Goal: Task Accomplishment & Management: Manage account settings

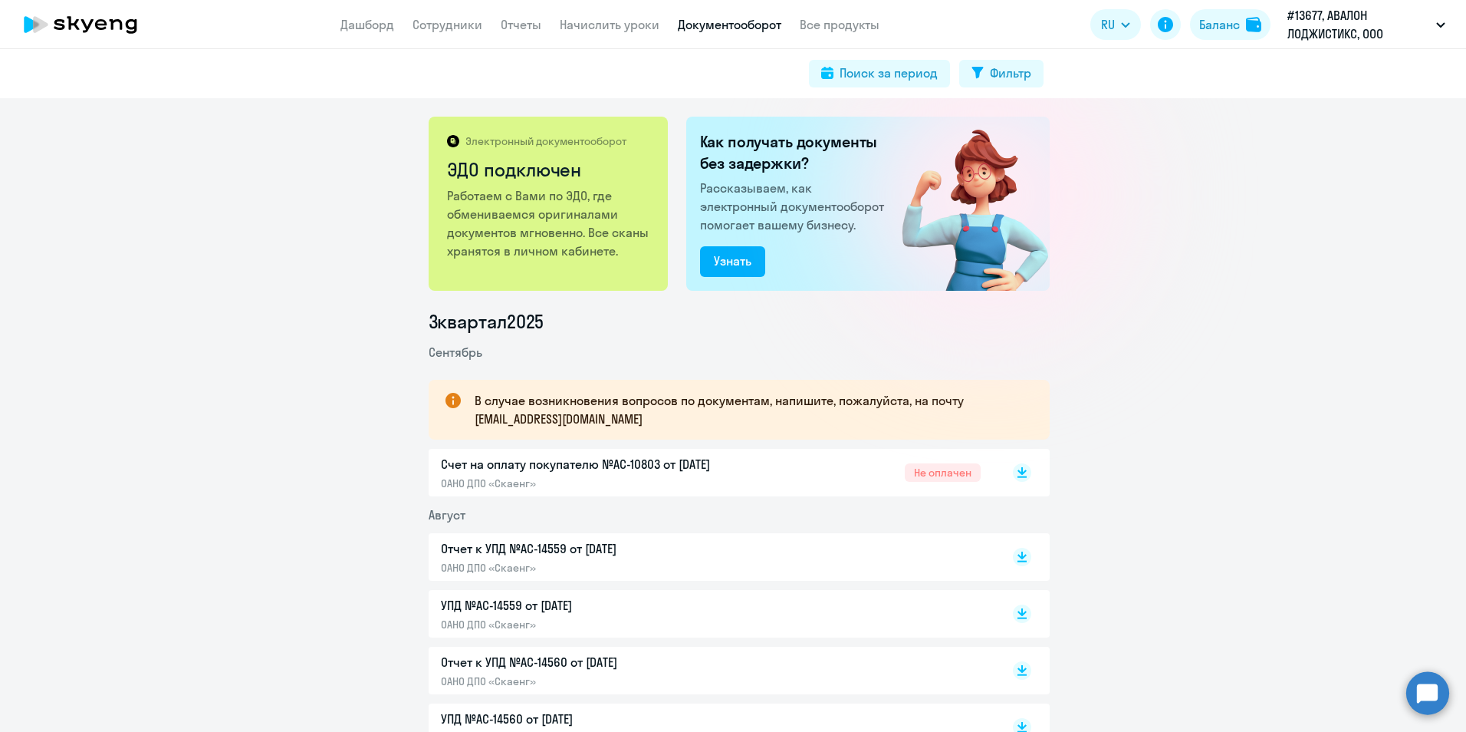
click at [435, 32] on app-menu-item-link "Сотрудники" at bounding box center [448, 24] width 70 height 19
click at [435, 28] on link "Сотрудники" at bounding box center [448, 24] width 70 height 15
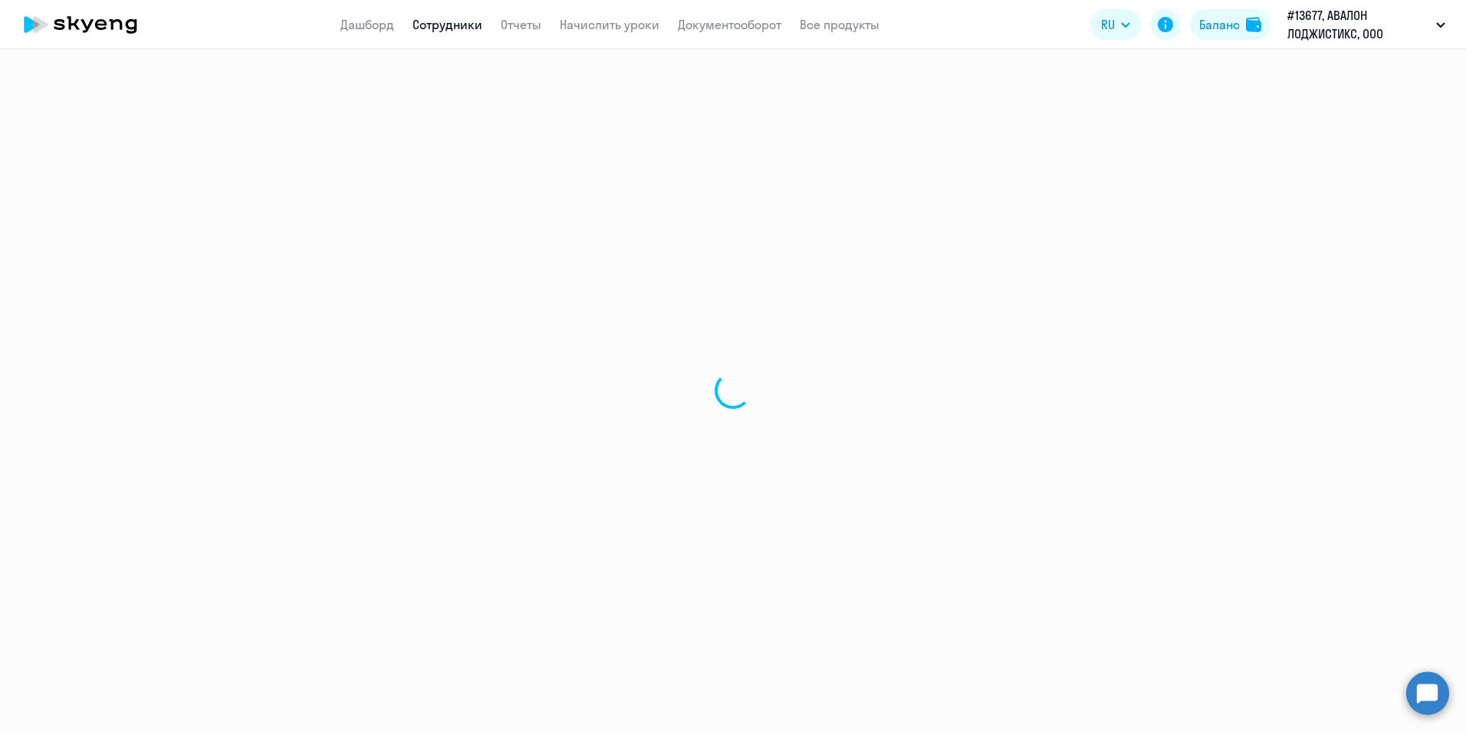
select select "30"
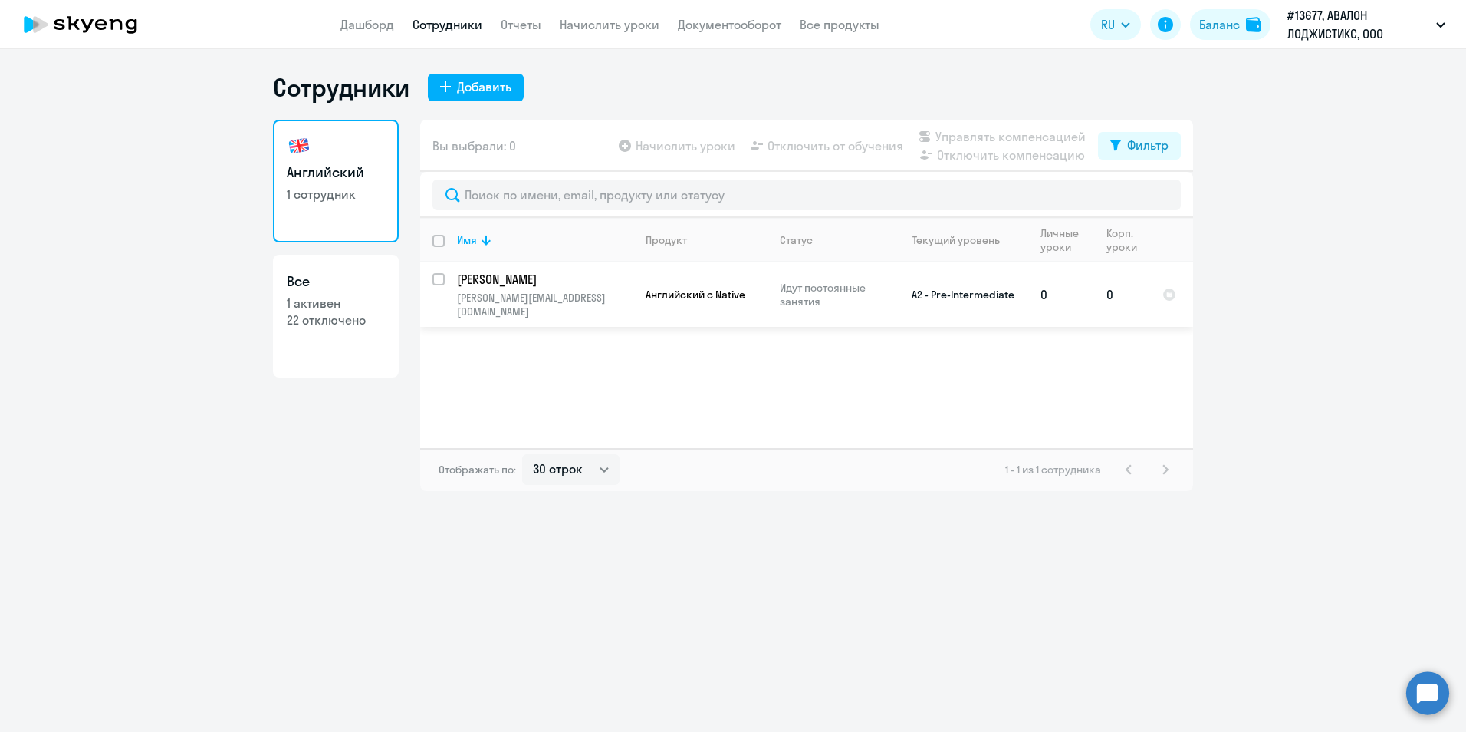
click at [441, 278] on input "select row 16287523" at bounding box center [448, 288] width 31 height 31
checkbox input "true"
click at [698, 145] on span "Начислить уроки" at bounding box center [686, 146] width 100 height 18
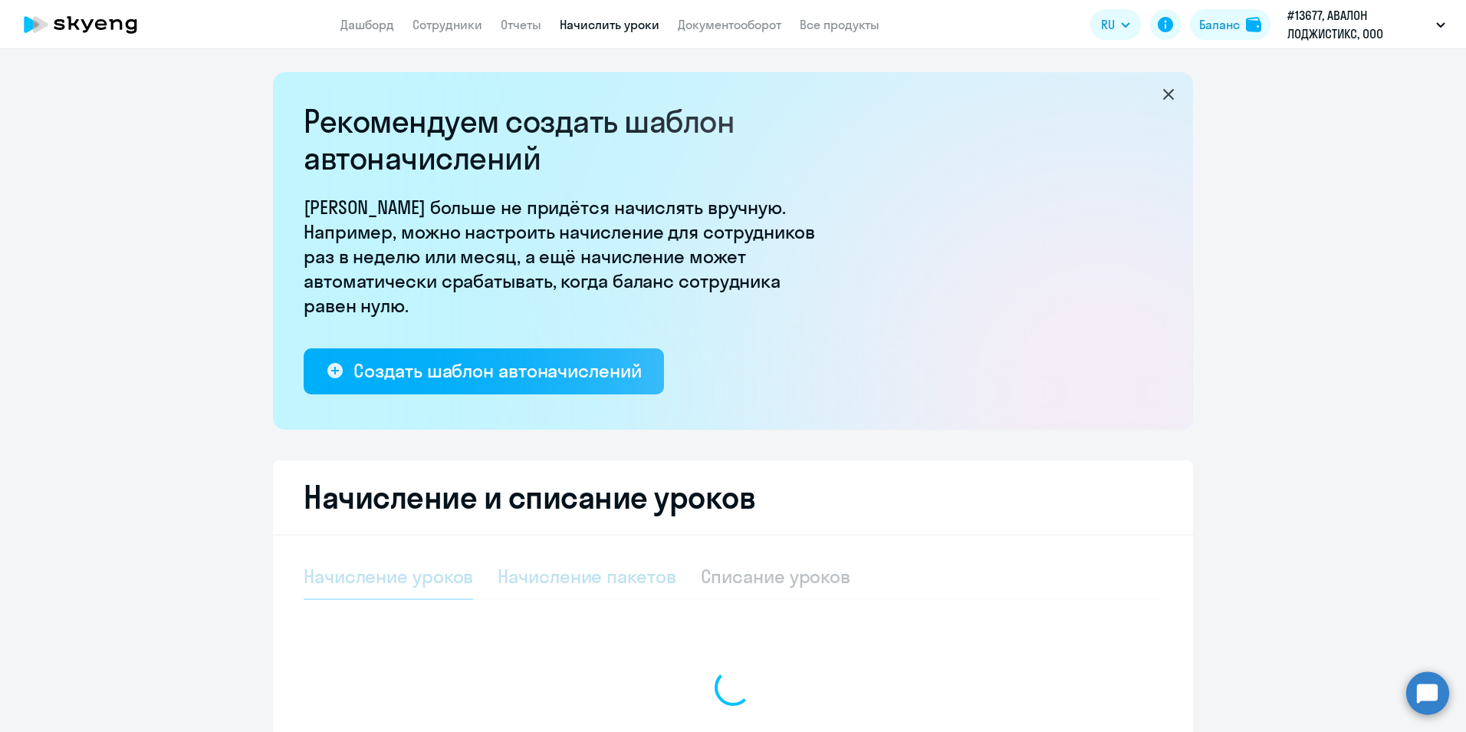
select select "10"
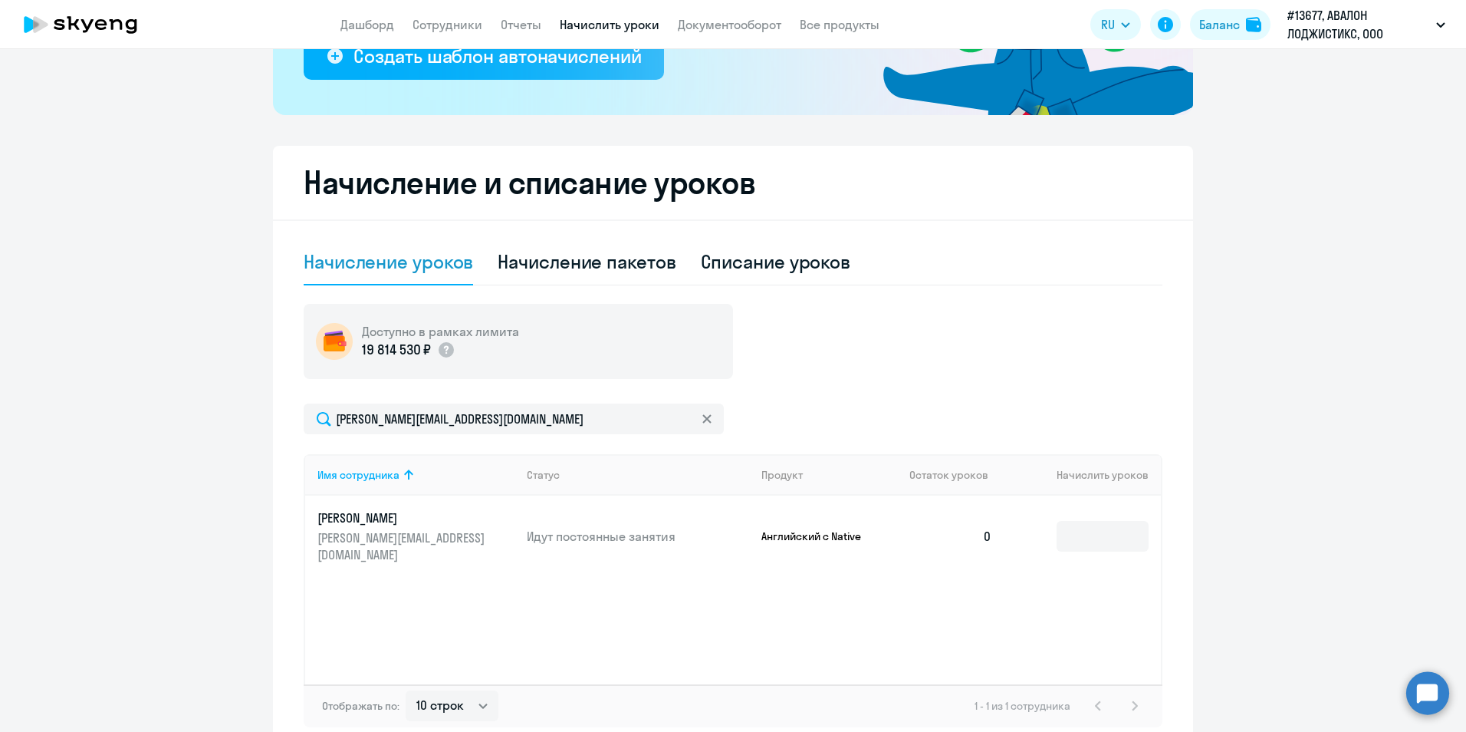
scroll to position [383, 0]
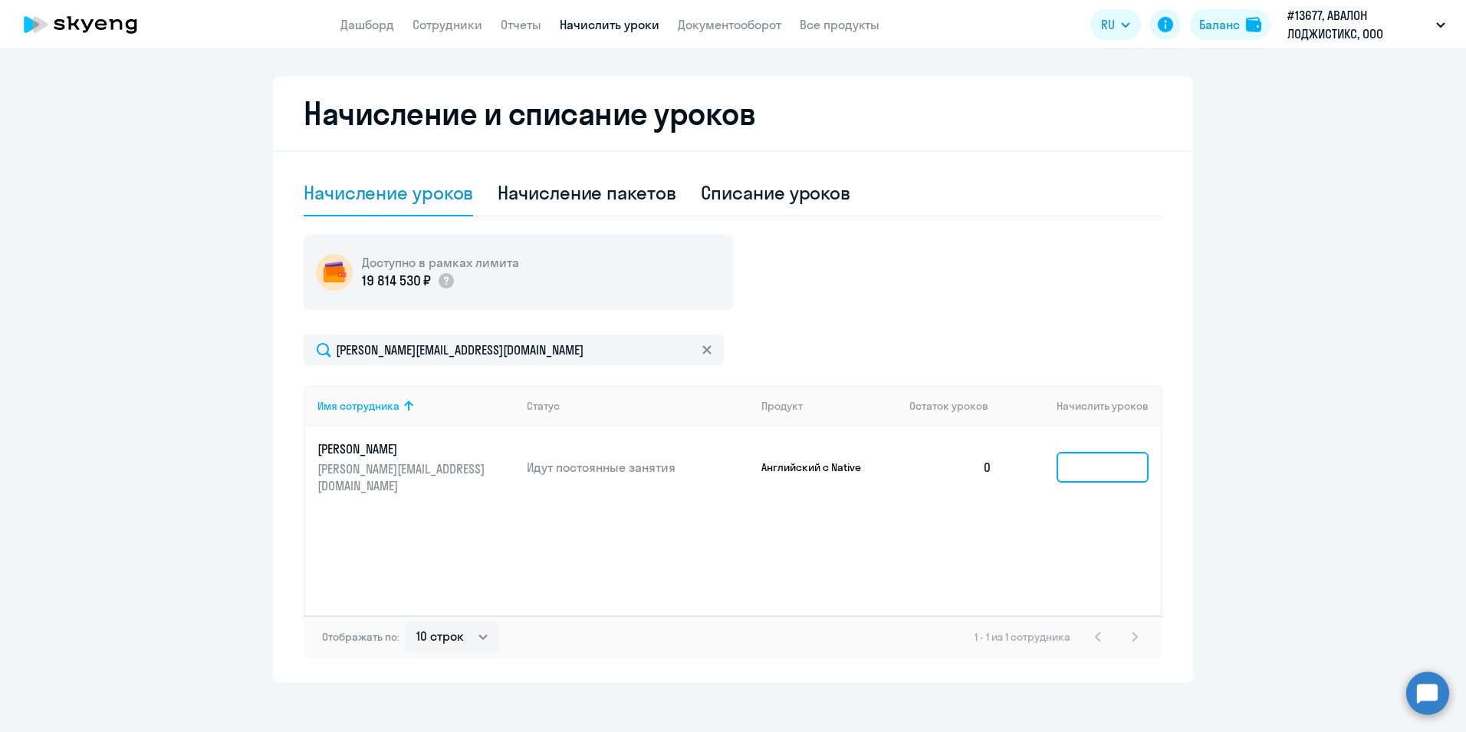
click at [1077, 452] on input at bounding box center [1103, 467] width 92 height 31
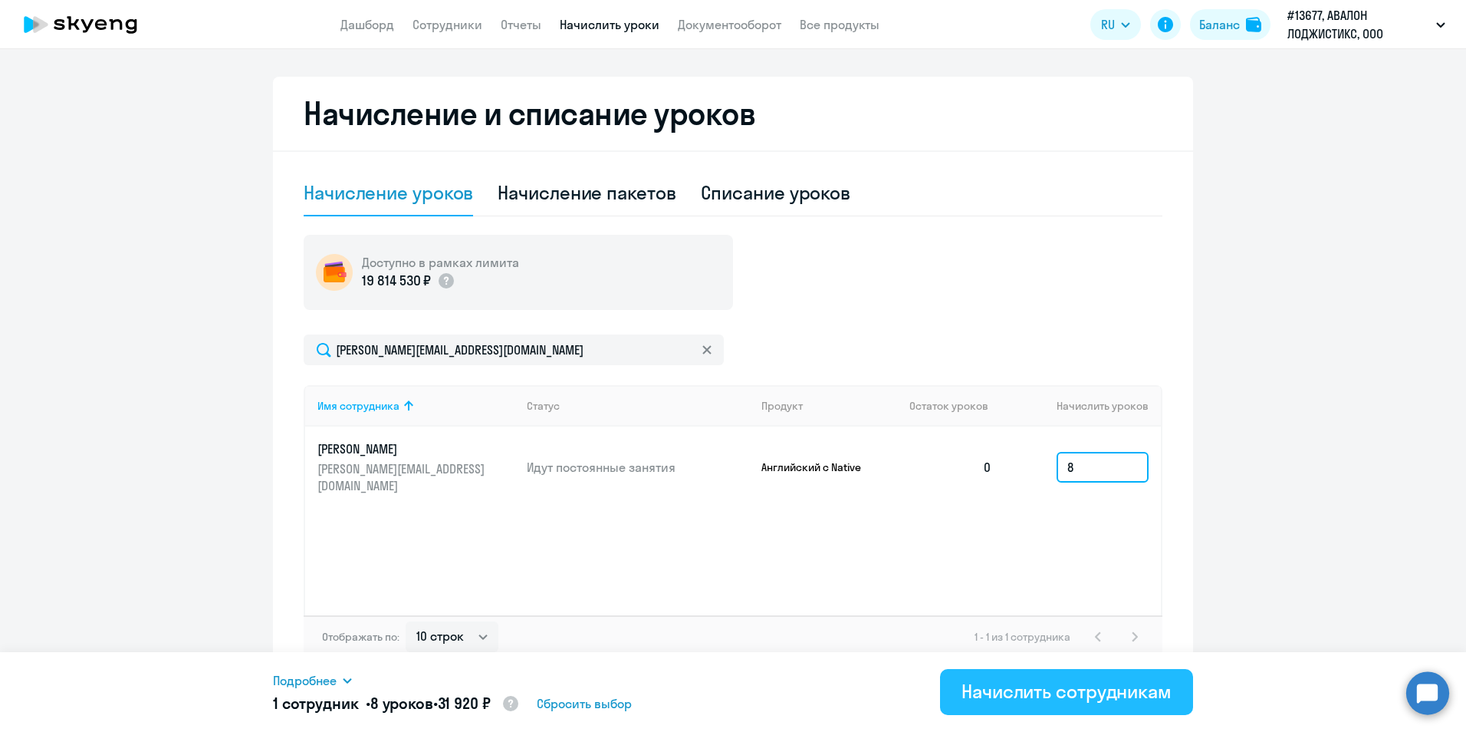
type input "8"
click at [1028, 702] on button "Начислить сотрудникам" at bounding box center [1066, 692] width 253 height 46
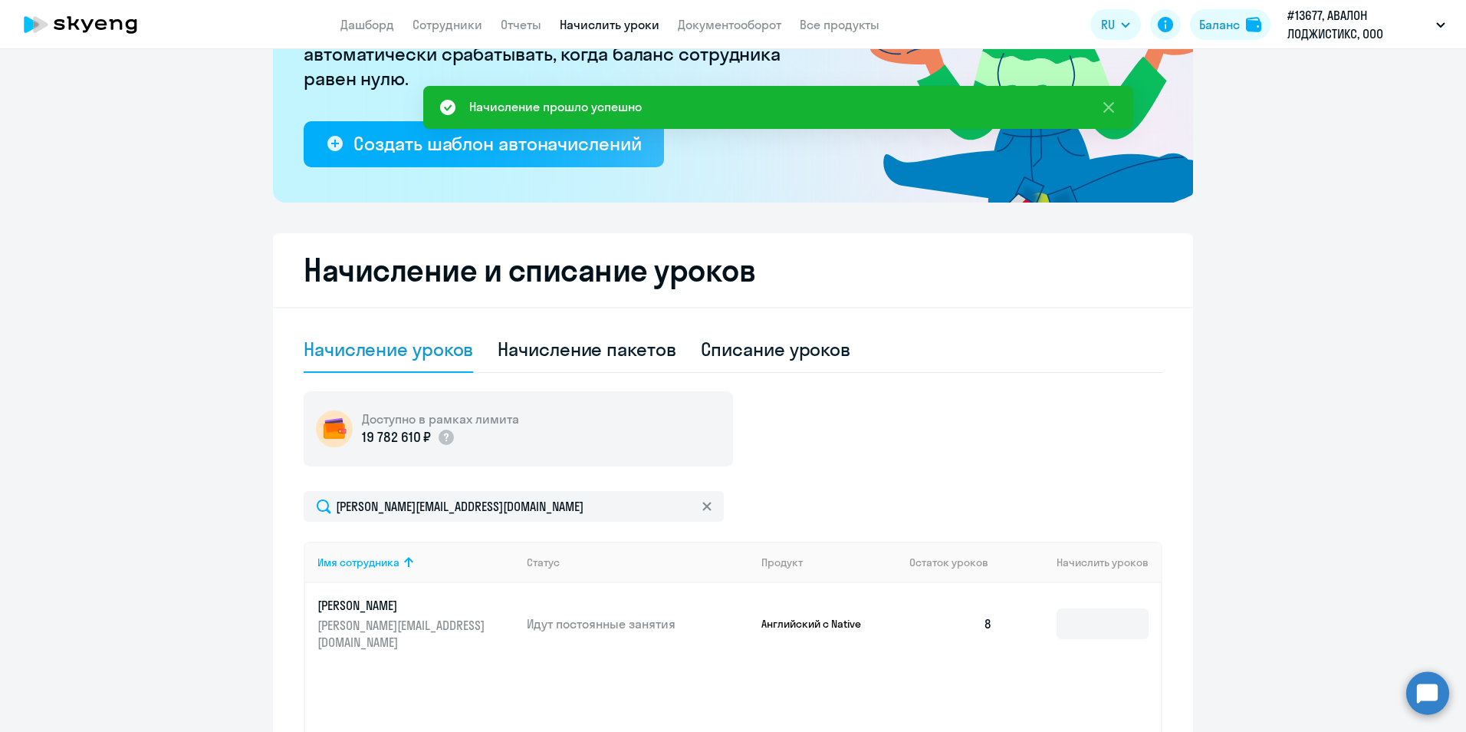
scroll to position [0, 0]
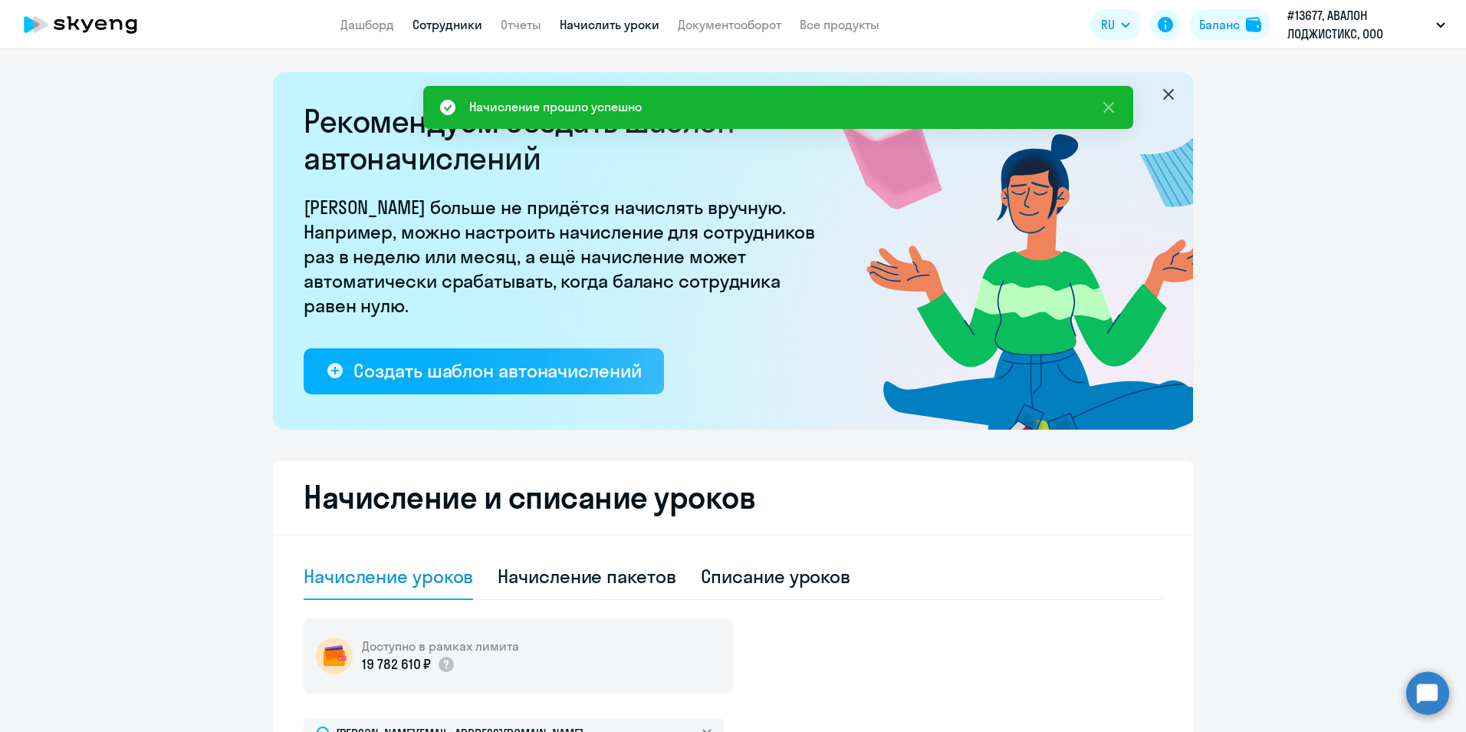
click at [429, 26] on link "Сотрудники" at bounding box center [448, 24] width 70 height 15
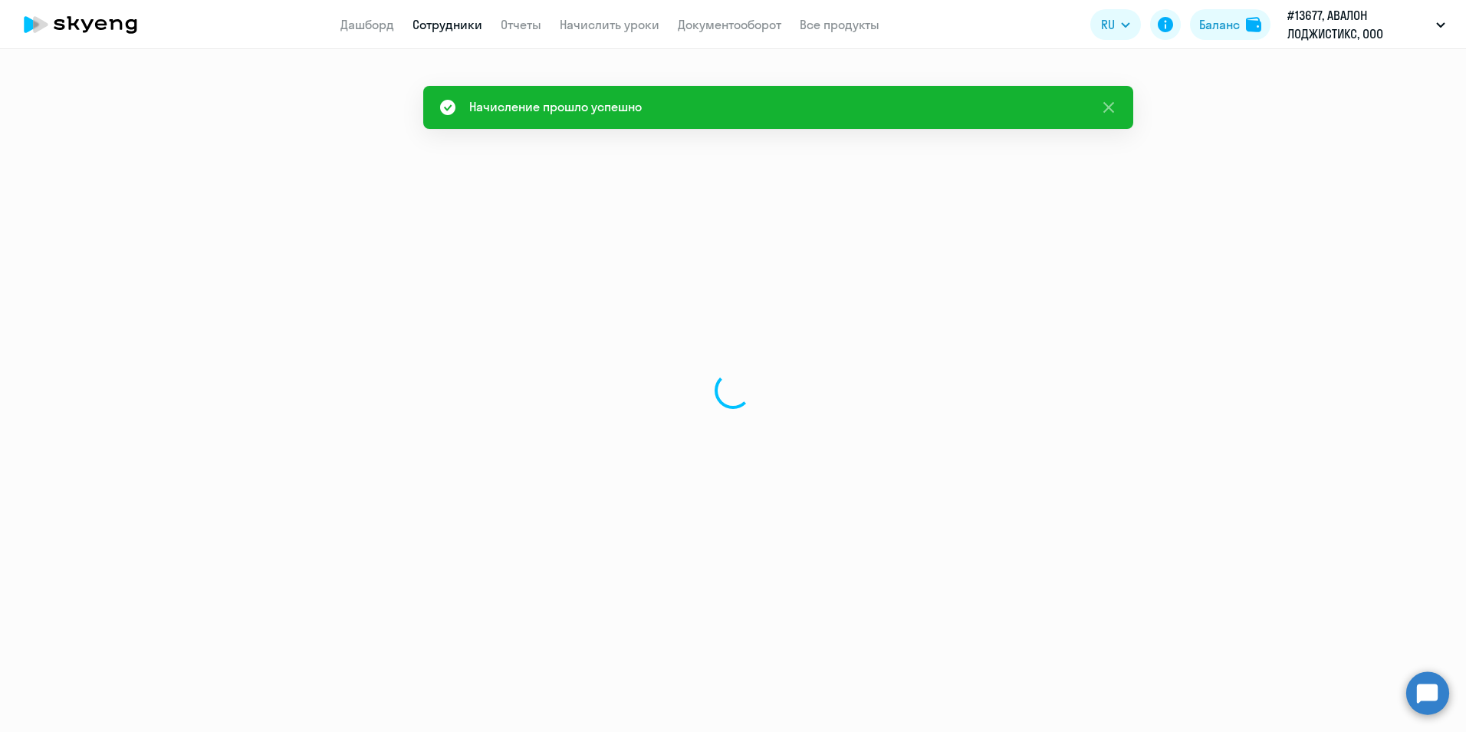
select select "30"
